Goal: Task Accomplishment & Management: Manage account settings

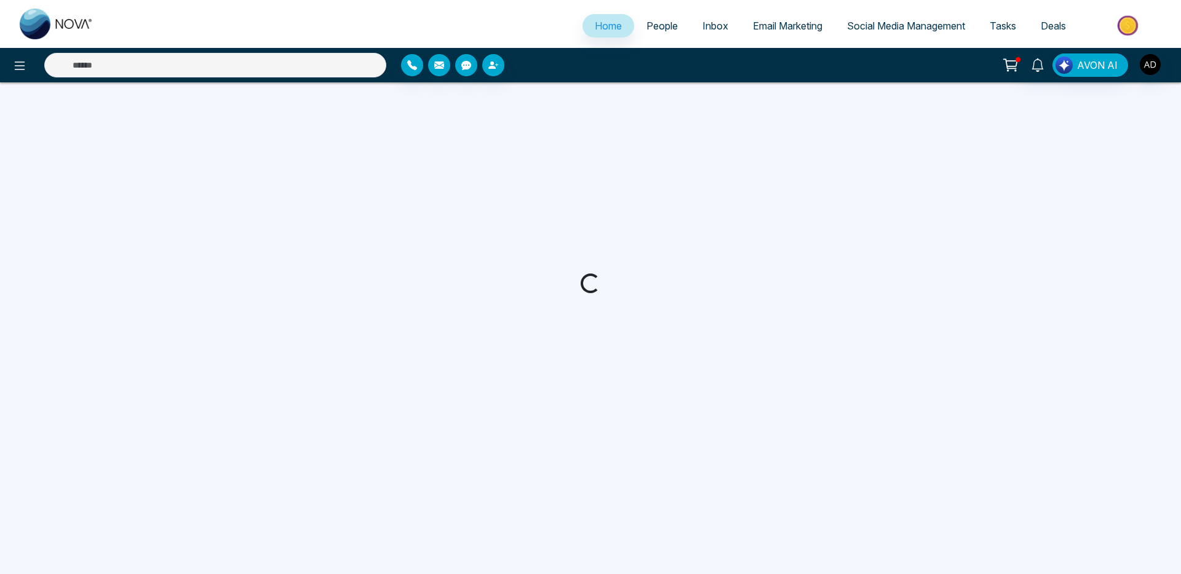
select select "*"
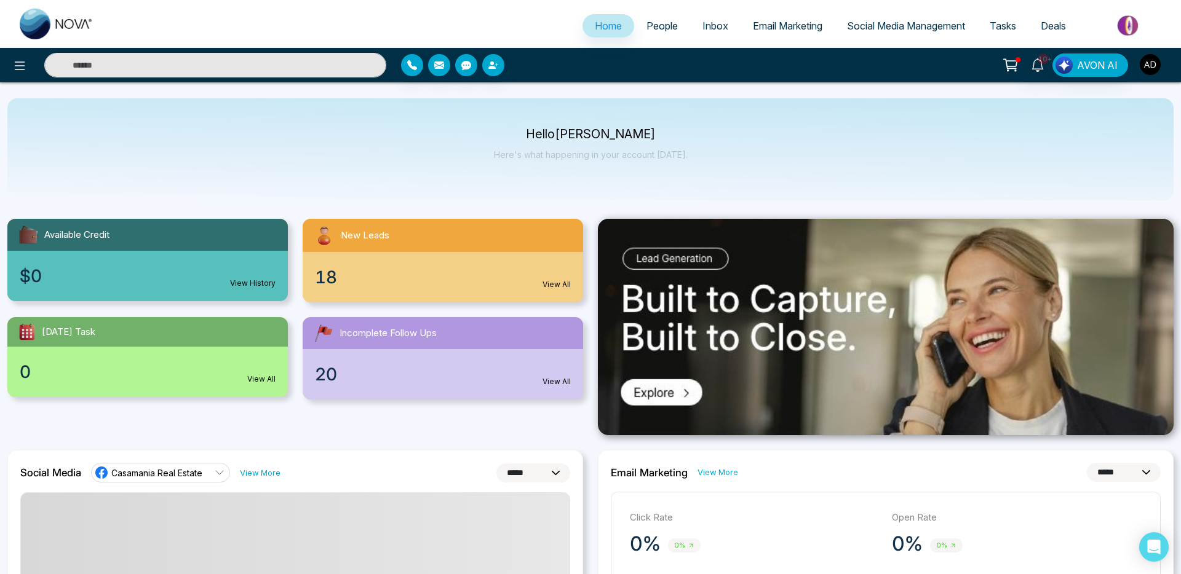
click at [1146, 68] on img "button" at bounding box center [1149, 64] width 21 height 21
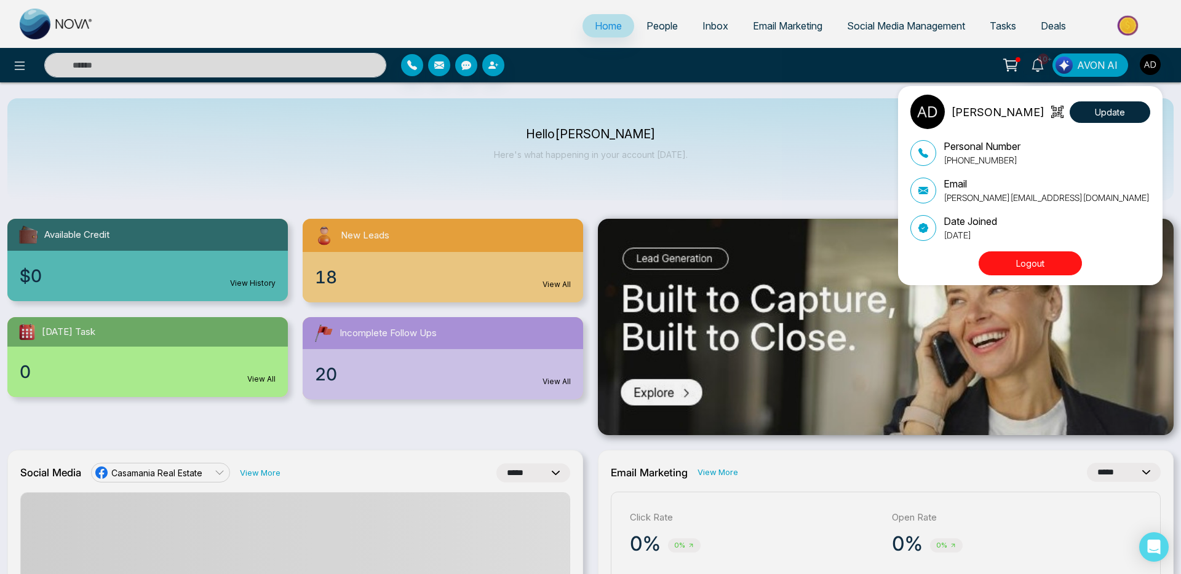
click at [1016, 266] on button "Logout" at bounding box center [1029, 263] width 103 height 24
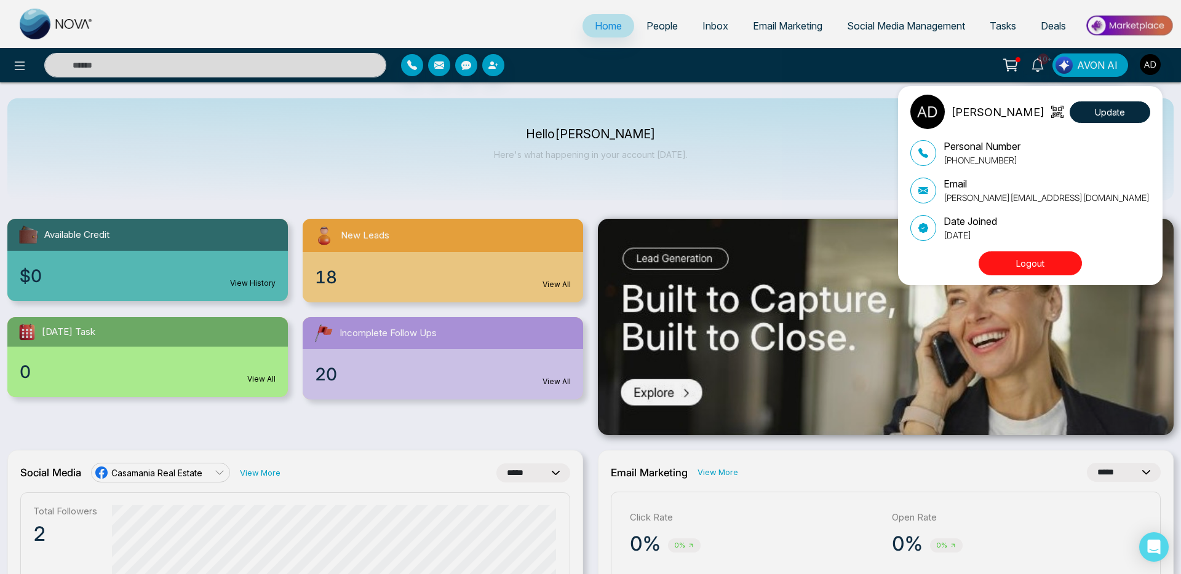
click at [1042, 261] on button "Logout" at bounding box center [1029, 263] width 103 height 24
